Goal: Task Accomplishment & Management: Manage account settings

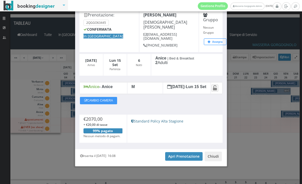
scroll to position [30, 0]
click at [183, 157] on link "Apri Prenotazione" at bounding box center [183, 156] width 37 height 9
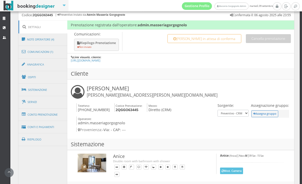
scroll to position [261, 0]
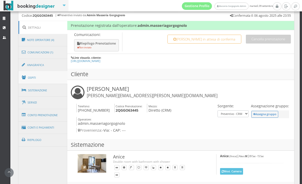
click at [49, 74] on link "Ospiti" at bounding box center [42, 77] width 49 height 13
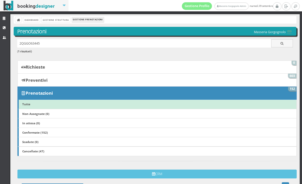
scroll to position [0, 0]
click at [35, 16] on div "Dashboard Gestione Struttura Gestione Prenotazioni" at bounding box center [155, 20] width 283 height 8
click at [37, 21] on link "Dashboard" at bounding box center [31, 19] width 16 height 5
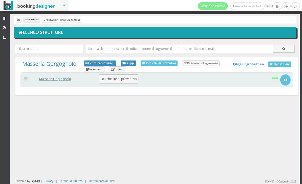
click at [67, 78] on link "Masseria Gorgognolo" at bounding box center [55, 79] width 32 height 4
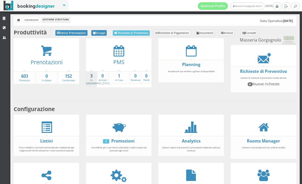
click at [93, 79] on link "3 In Arrivo" at bounding box center [98, 79] width 24 height 12
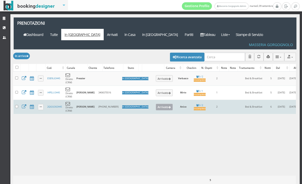
click at [158, 104] on button "Arrivato" at bounding box center [164, 107] width 17 height 7
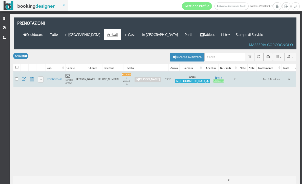
click at [197, 79] on button "Alloggia" at bounding box center [192, 81] width 35 height 5
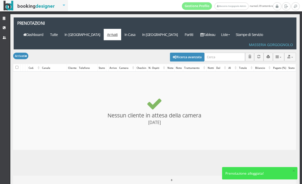
checkbox input "false"
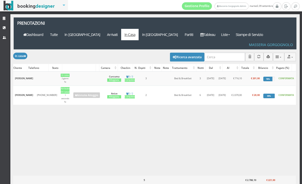
scroll to position [0, 94]
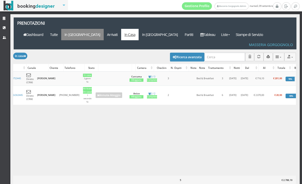
click at [104, 29] on link "In Arrivo" at bounding box center [82, 34] width 43 height 11
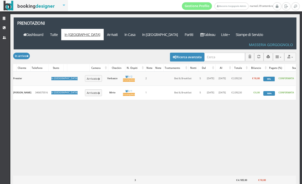
scroll to position [0, 79]
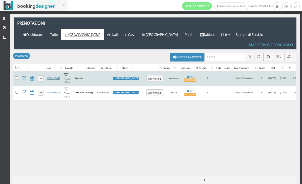
click at [58, 77] on link "E5B9L63445" at bounding box center [53, 78] width 13 height 3
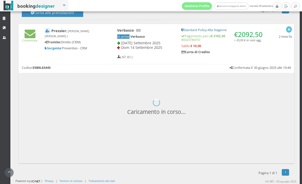
scroll to position [202, 0]
